Goal: Task Accomplishment & Management: Manage account settings

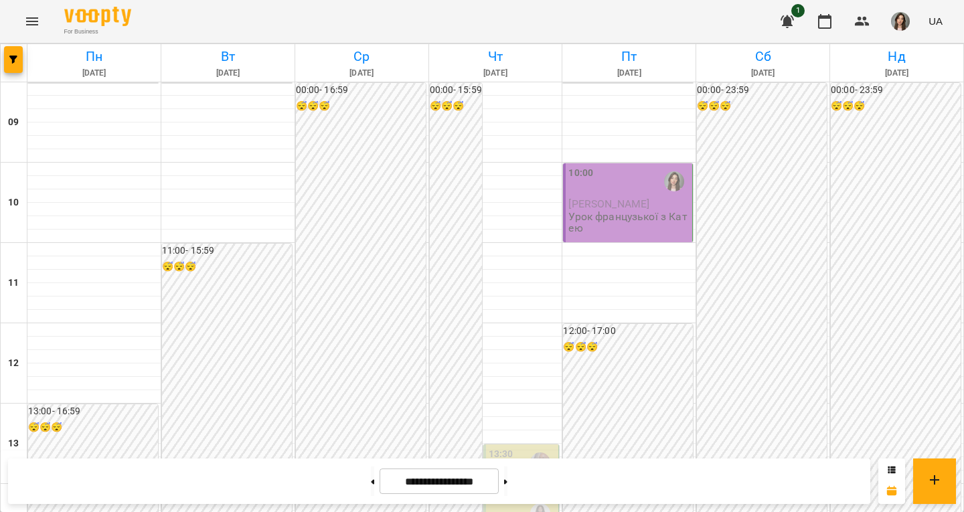
scroll to position [588, 0]
click at [893, 19] on img "button" at bounding box center [900, 21] width 19 height 19
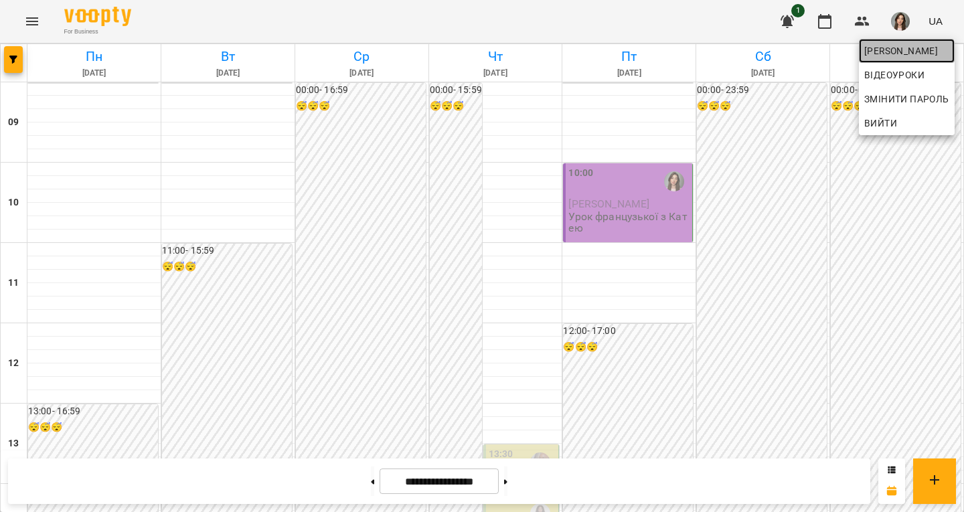
click at [870, 58] on span "[PERSON_NAME]" at bounding box center [906, 51] width 85 height 16
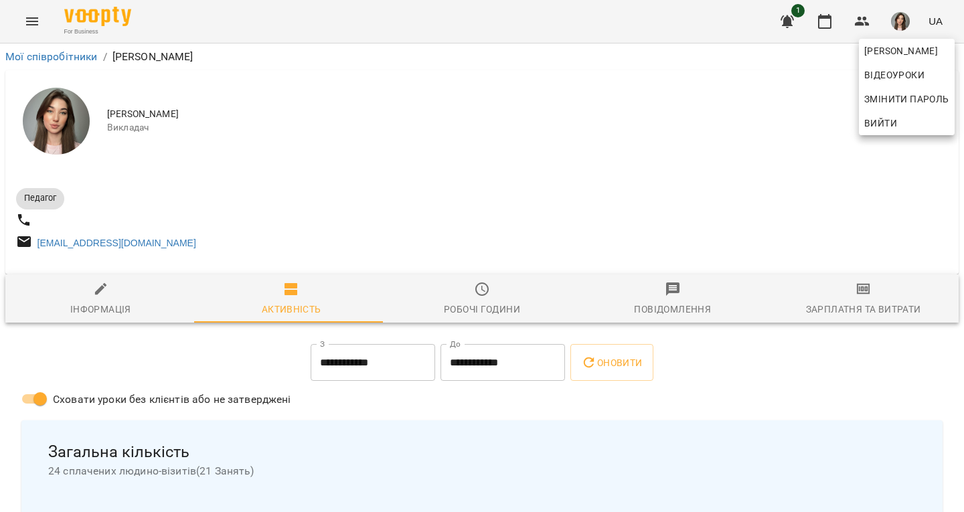
click at [835, 298] on div at bounding box center [482, 256] width 964 height 512
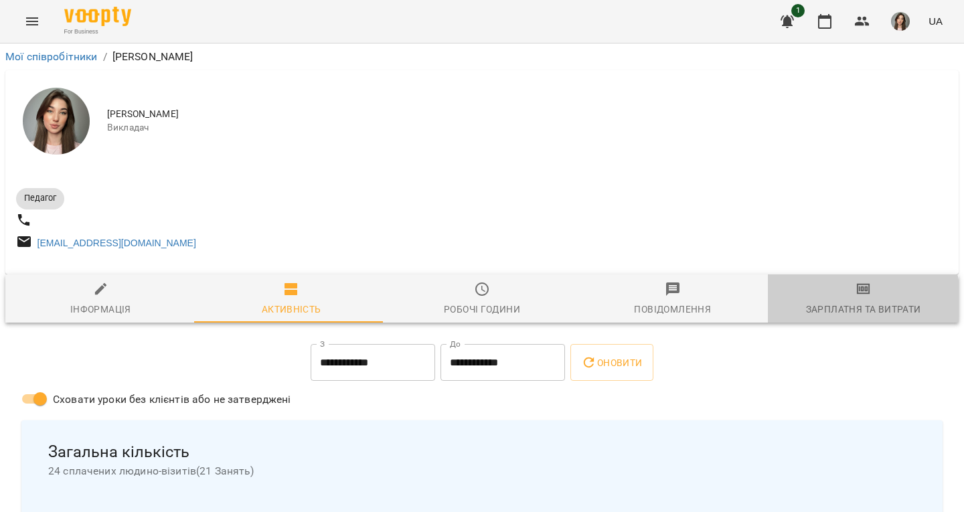
click at [844, 307] on div "Зарплатня та Витрати" at bounding box center [863, 309] width 115 height 16
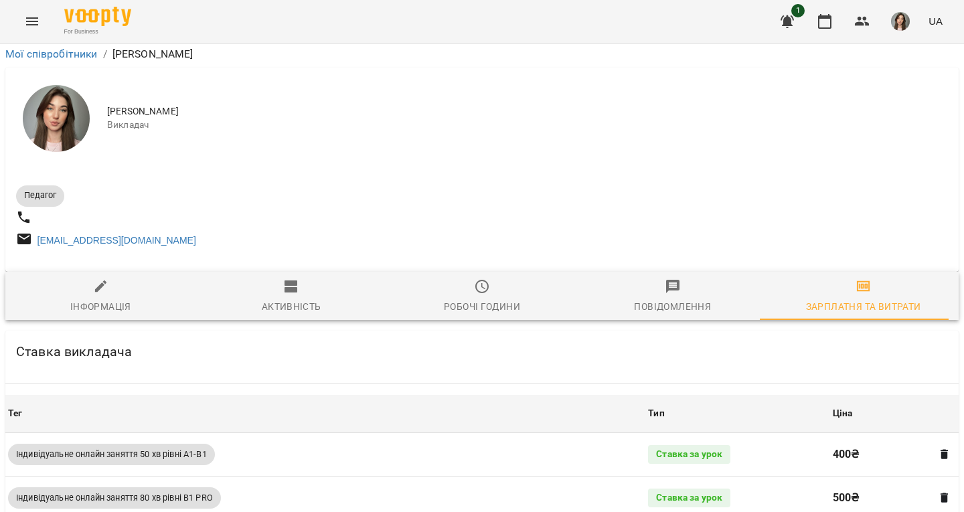
scroll to position [629, 0]
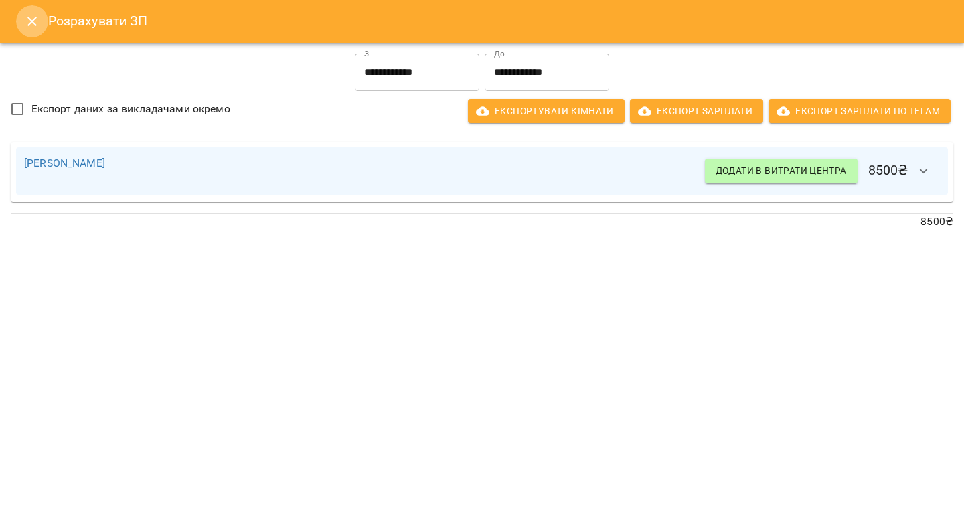
click at [26, 28] on icon "Close" at bounding box center [32, 21] width 16 height 16
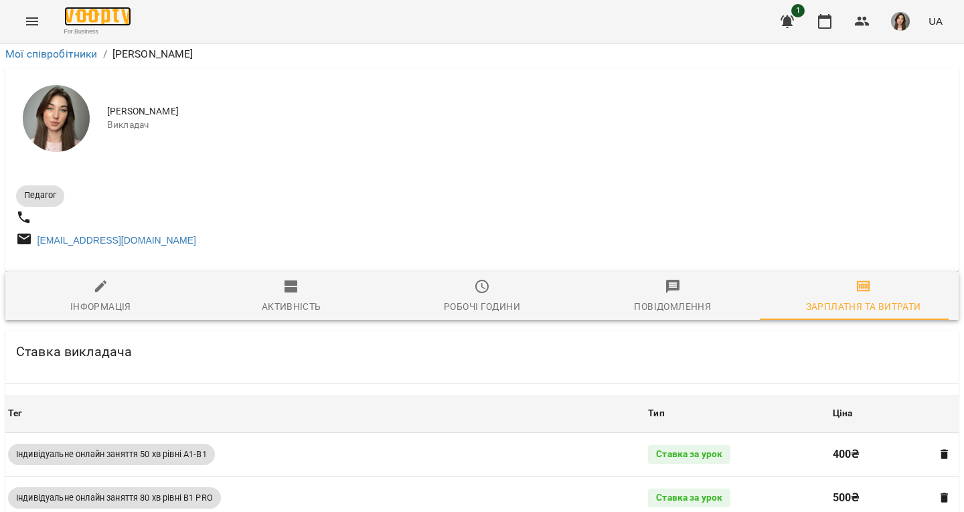
click at [86, 11] on img at bounding box center [97, 16] width 67 height 19
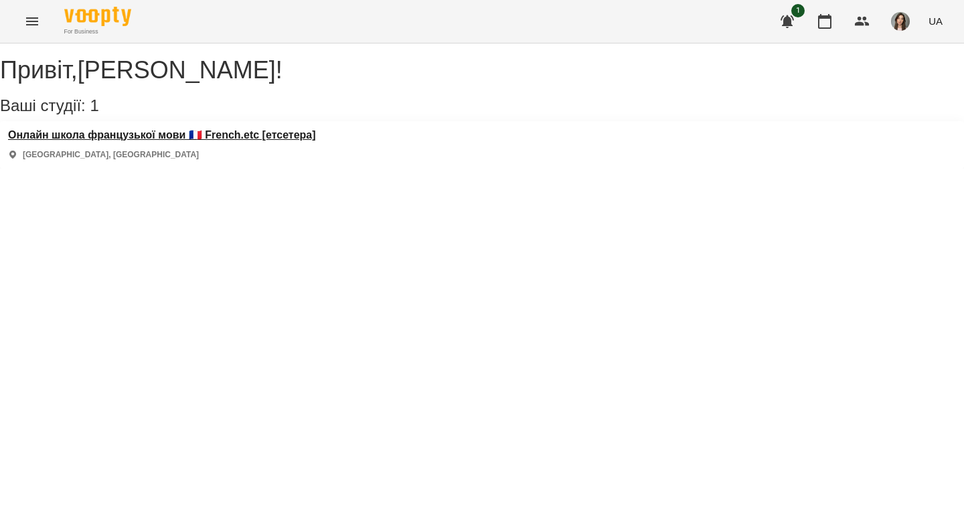
drag, startPoint x: 127, startPoint y: 137, endPoint x: 130, endPoint y: 145, distance: 8.7
click at [130, 145] on div "Онлайн школа французької мови 🇫🇷 French.etc [етсетера] [GEOGRAPHIC_DATA], [GEOG…" at bounding box center [482, 145] width 964 height 48
click at [130, 141] on h3 "Онлайн школа французької мови 🇫🇷 French.etc [етсетера]" at bounding box center [162, 135] width 308 height 12
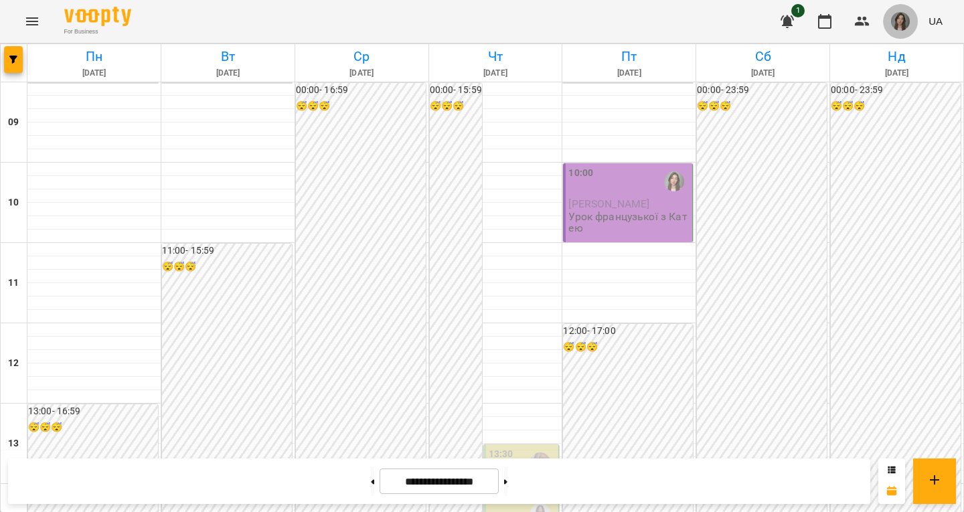
click at [893, 24] on img "button" at bounding box center [900, 21] width 19 height 19
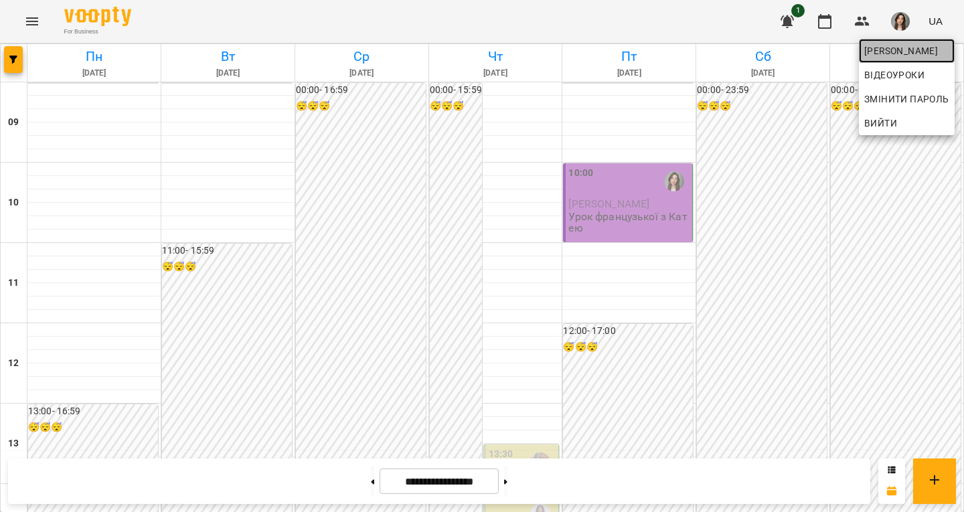
click at [888, 48] on span "[PERSON_NAME]" at bounding box center [906, 51] width 85 height 16
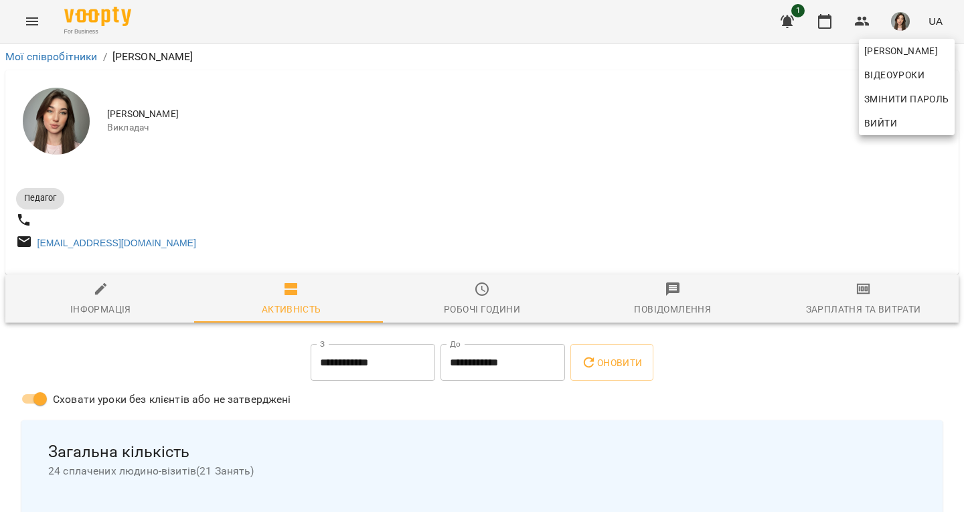
click at [503, 314] on div at bounding box center [482, 256] width 964 height 512
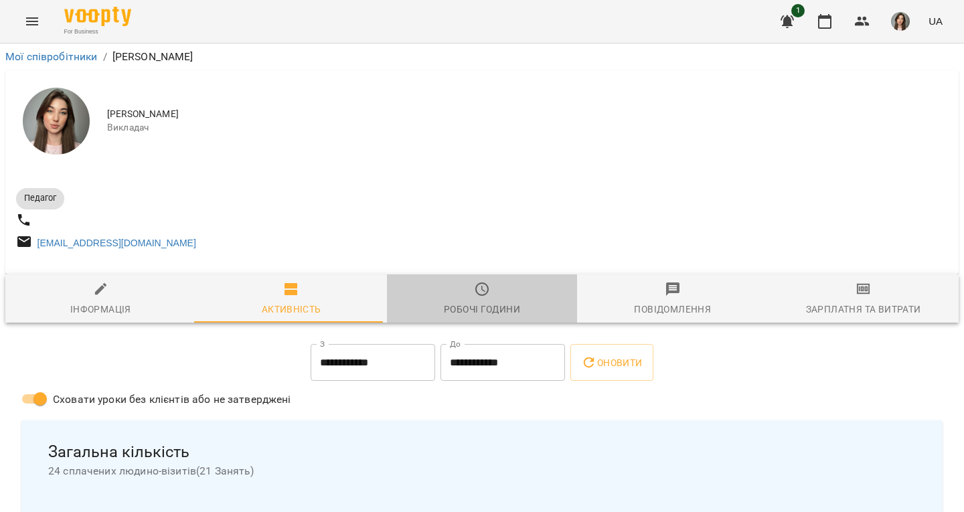
click at [503, 314] on div "Робочі години" at bounding box center [482, 309] width 76 height 16
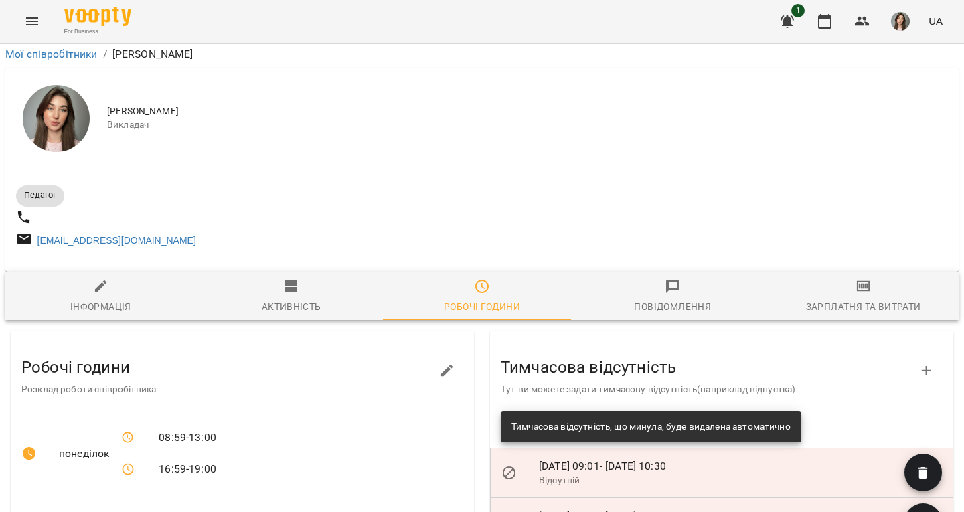
scroll to position [462, 0]
drag, startPoint x: 488, startPoint y: 321, endPoint x: 529, endPoint y: 355, distance: 53.7
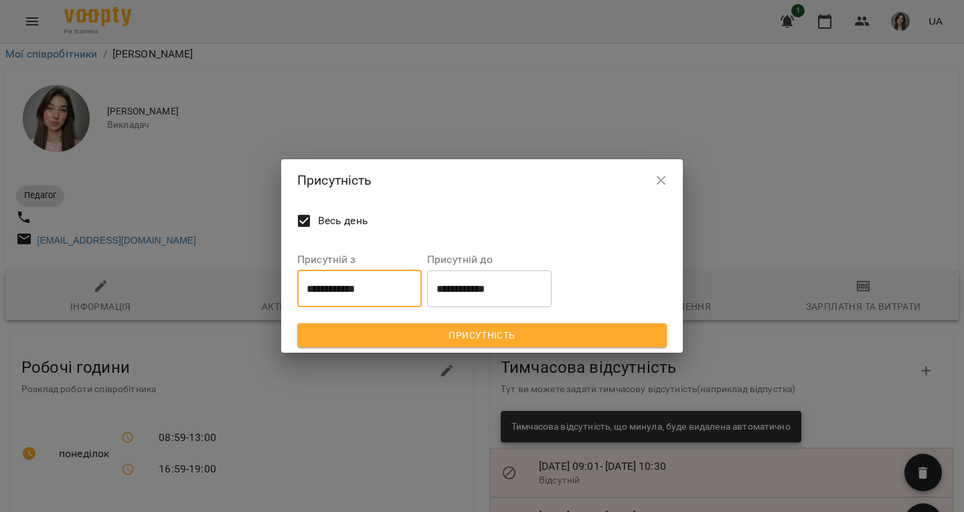
click at [387, 281] on input "**********" at bounding box center [359, 288] width 124 height 37
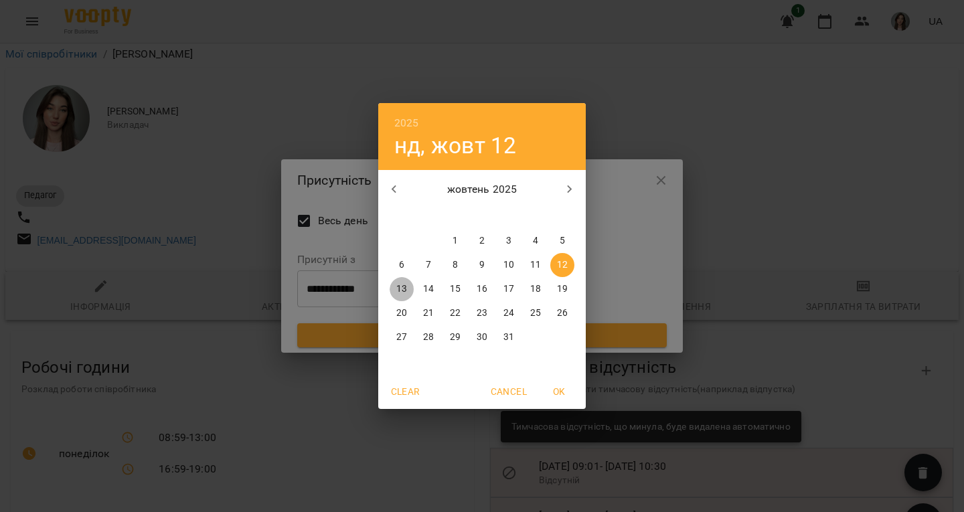
click at [399, 288] on p "13" at bounding box center [401, 288] width 11 height 13
type input "**********"
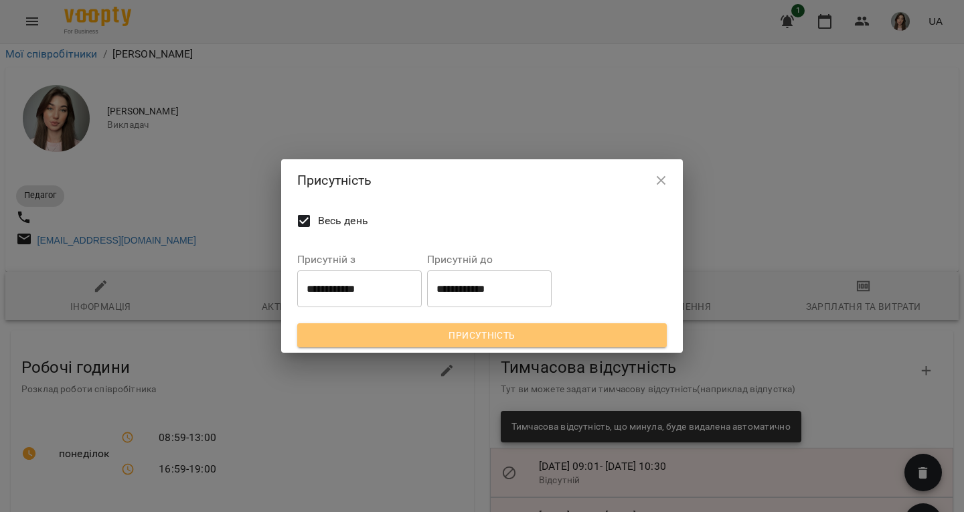
click at [415, 333] on span "Присутність" at bounding box center [482, 335] width 348 height 16
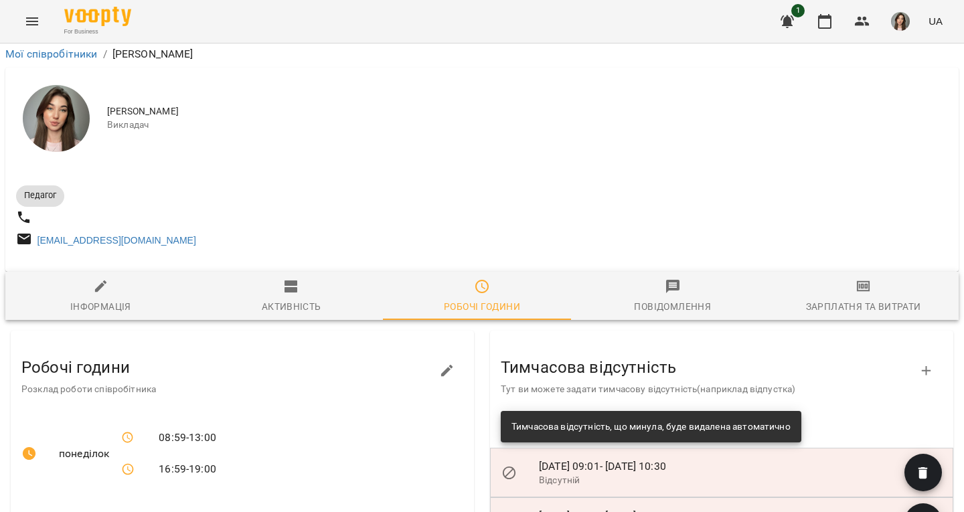
scroll to position [0, 0]
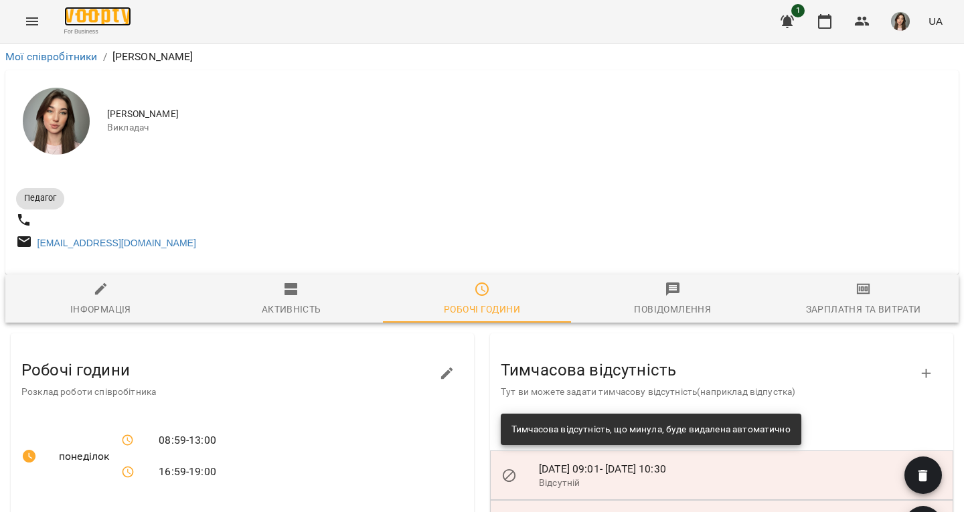
click at [76, 15] on img at bounding box center [97, 16] width 67 height 19
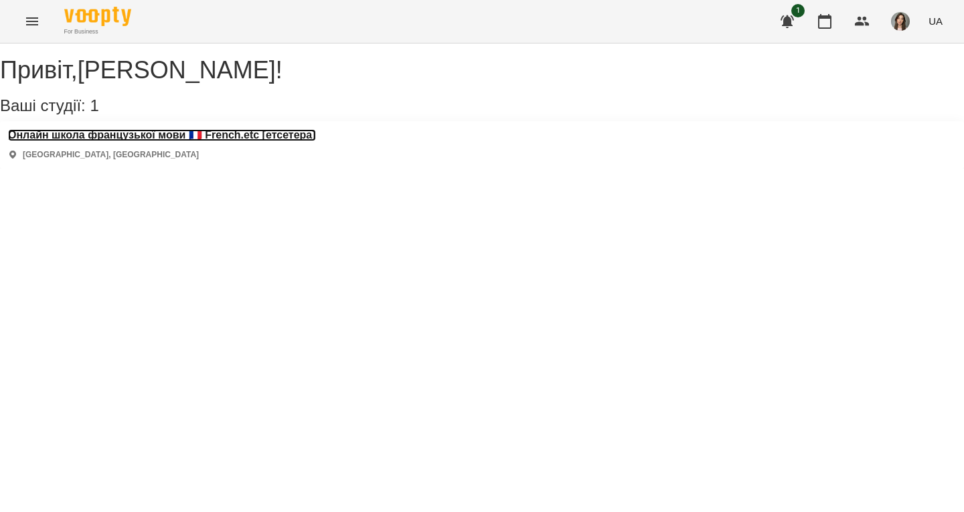
click at [114, 141] on h3 "Онлайн школа французької мови 🇫🇷 French.etc [етсетера]" at bounding box center [162, 135] width 308 height 12
